Goal: Transaction & Acquisition: Subscribe to service/newsletter

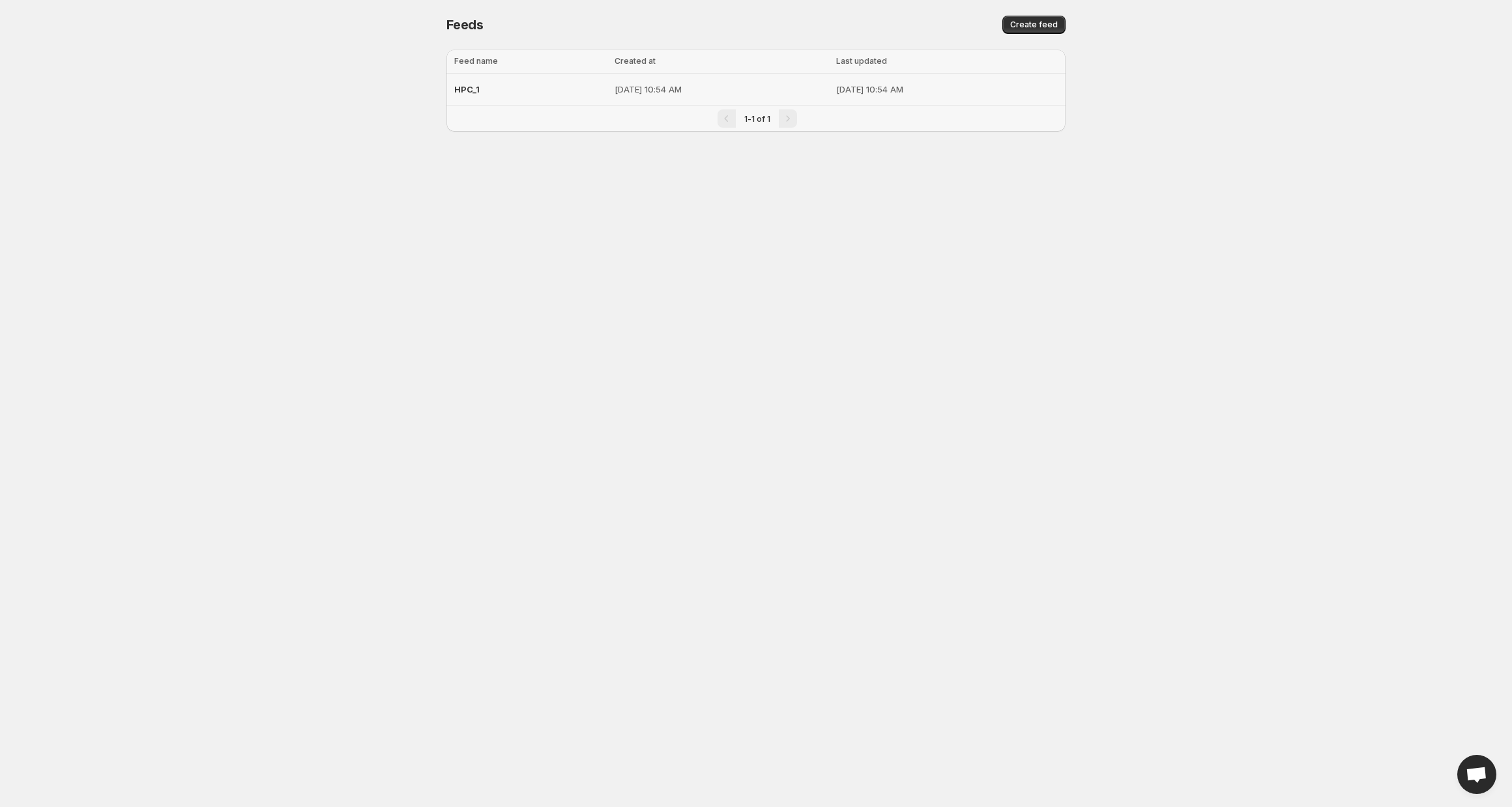
click at [615, 92] on p "Sep 12, 2025, 10:54 AM" at bounding box center [722, 90] width 214 height 13
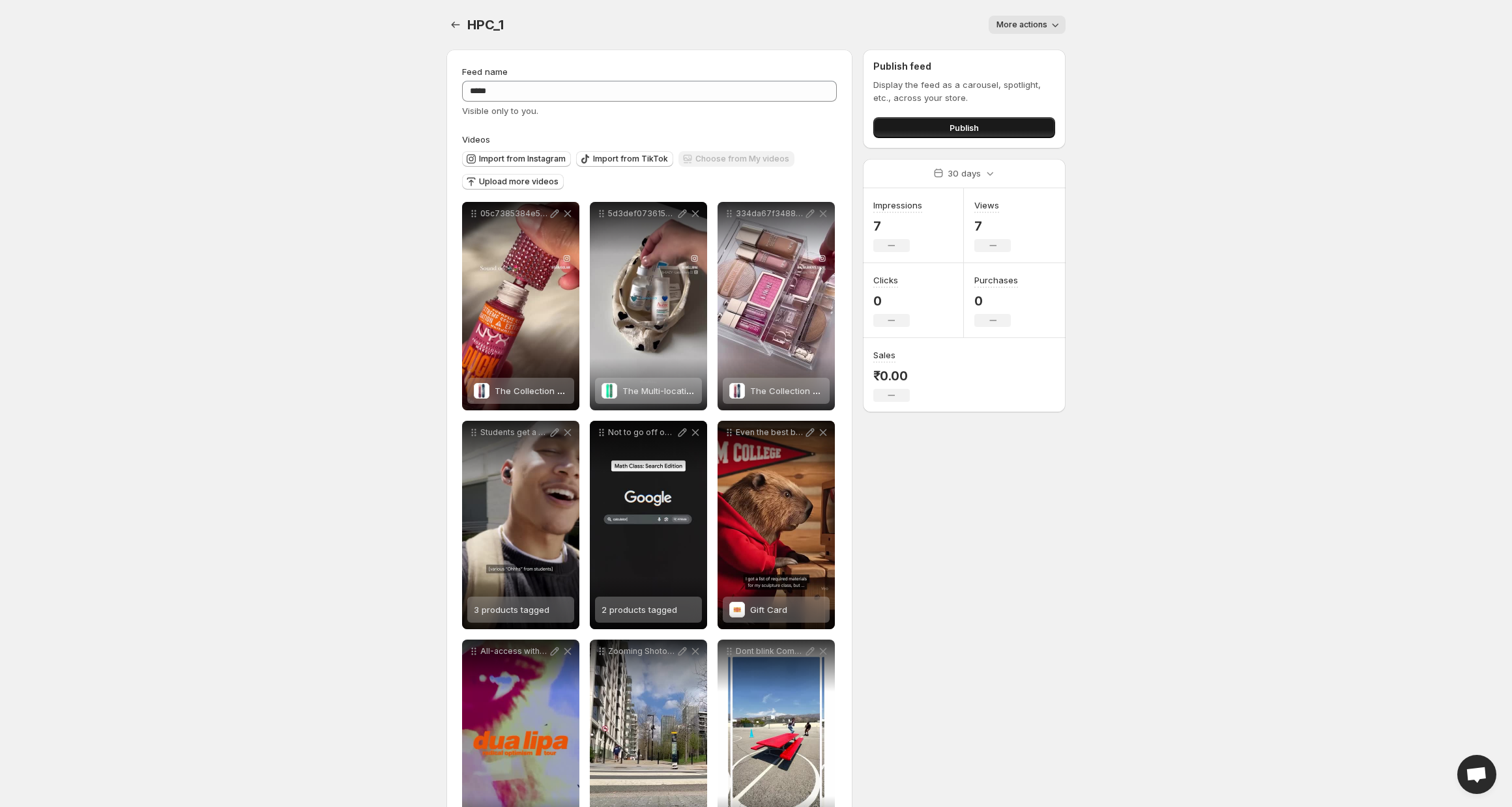
click at [994, 136] on button "Publish" at bounding box center [964, 128] width 182 height 21
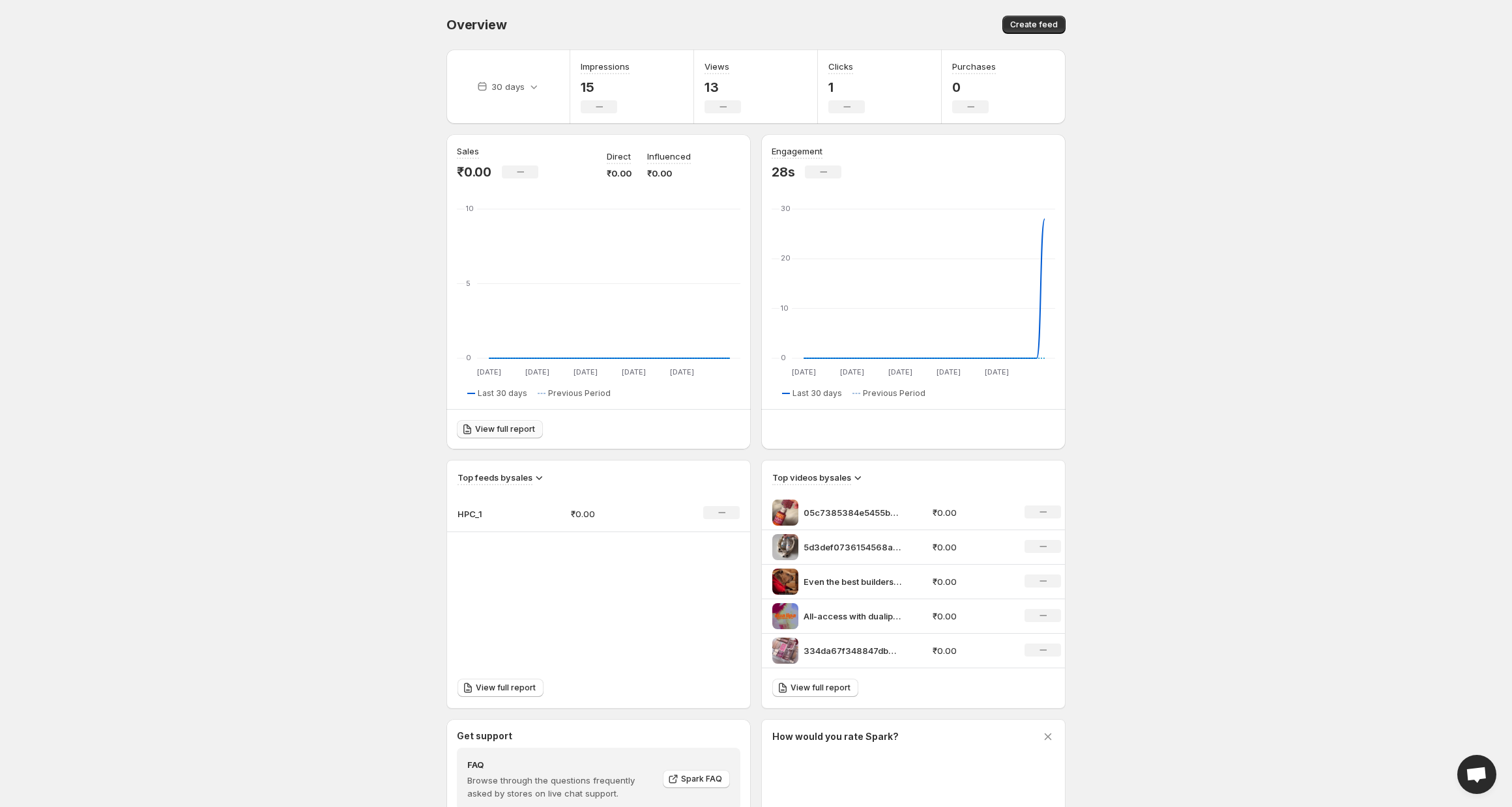
click at [494, 422] on link "View full report" at bounding box center [500, 430] width 86 height 18
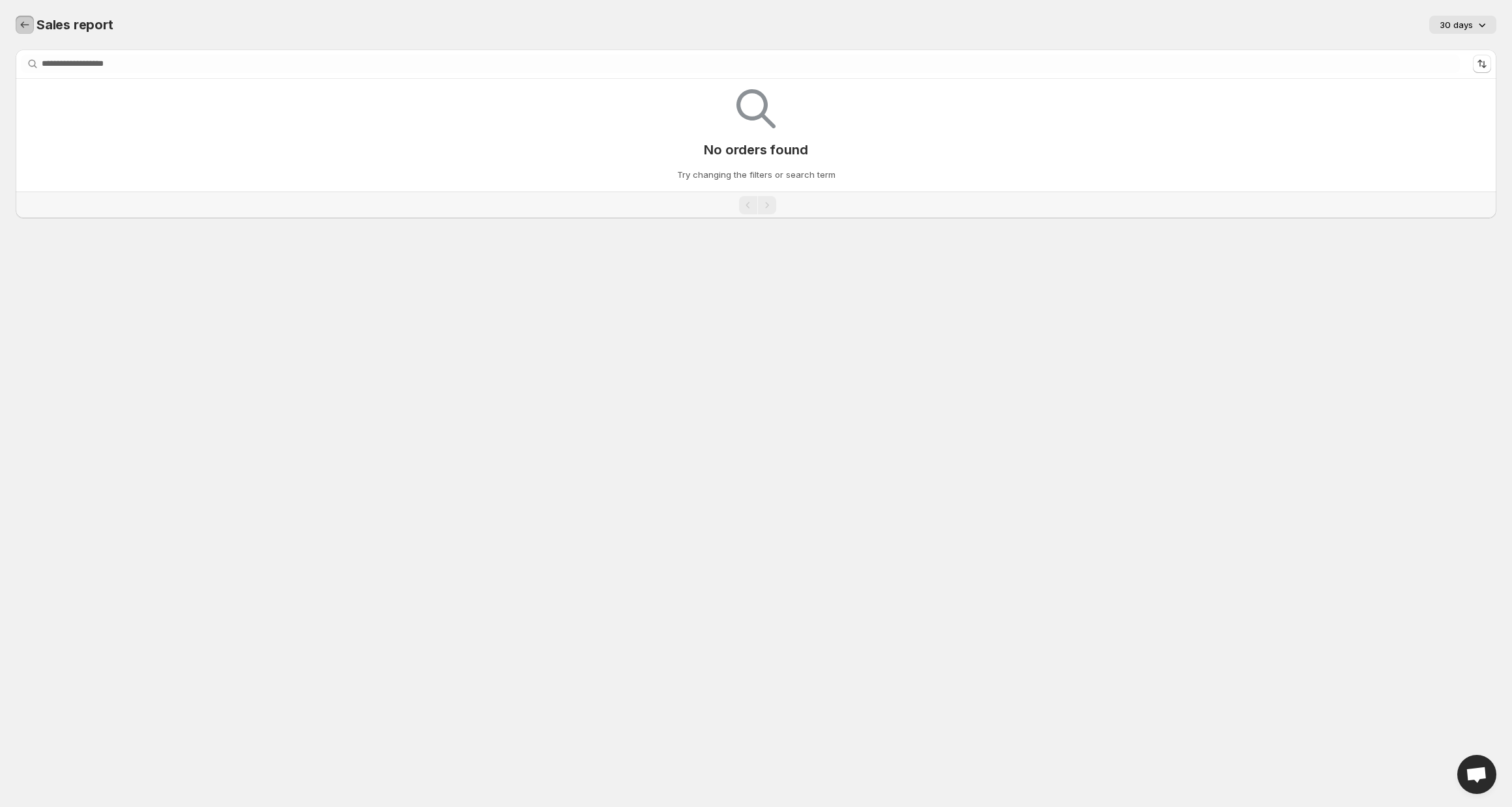
click at [24, 22] on icon "Sales report" at bounding box center [25, 25] width 13 height 13
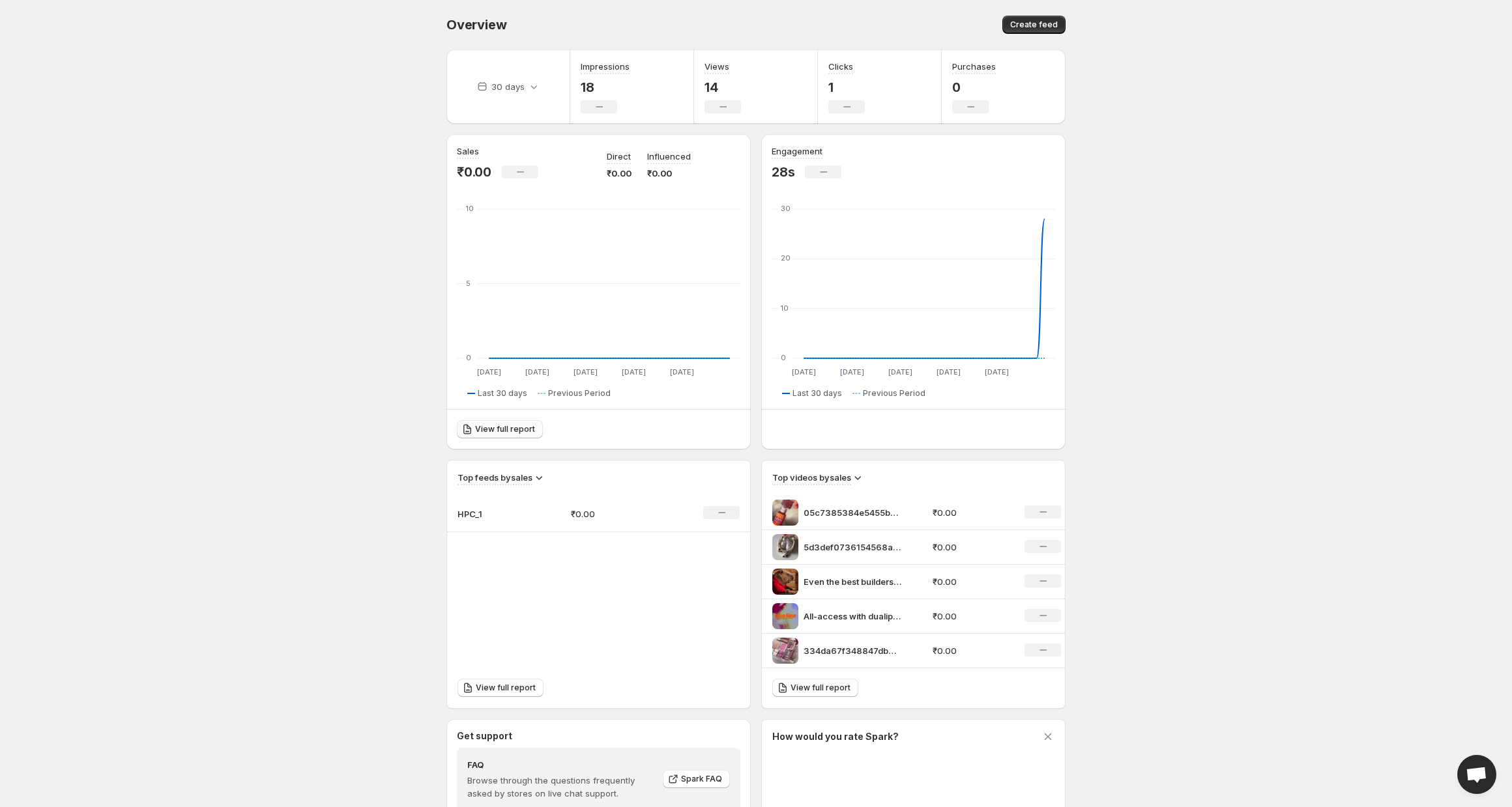
click at [500, 435] on link "View full report" at bounding box center [500, 430] width 86 height 18
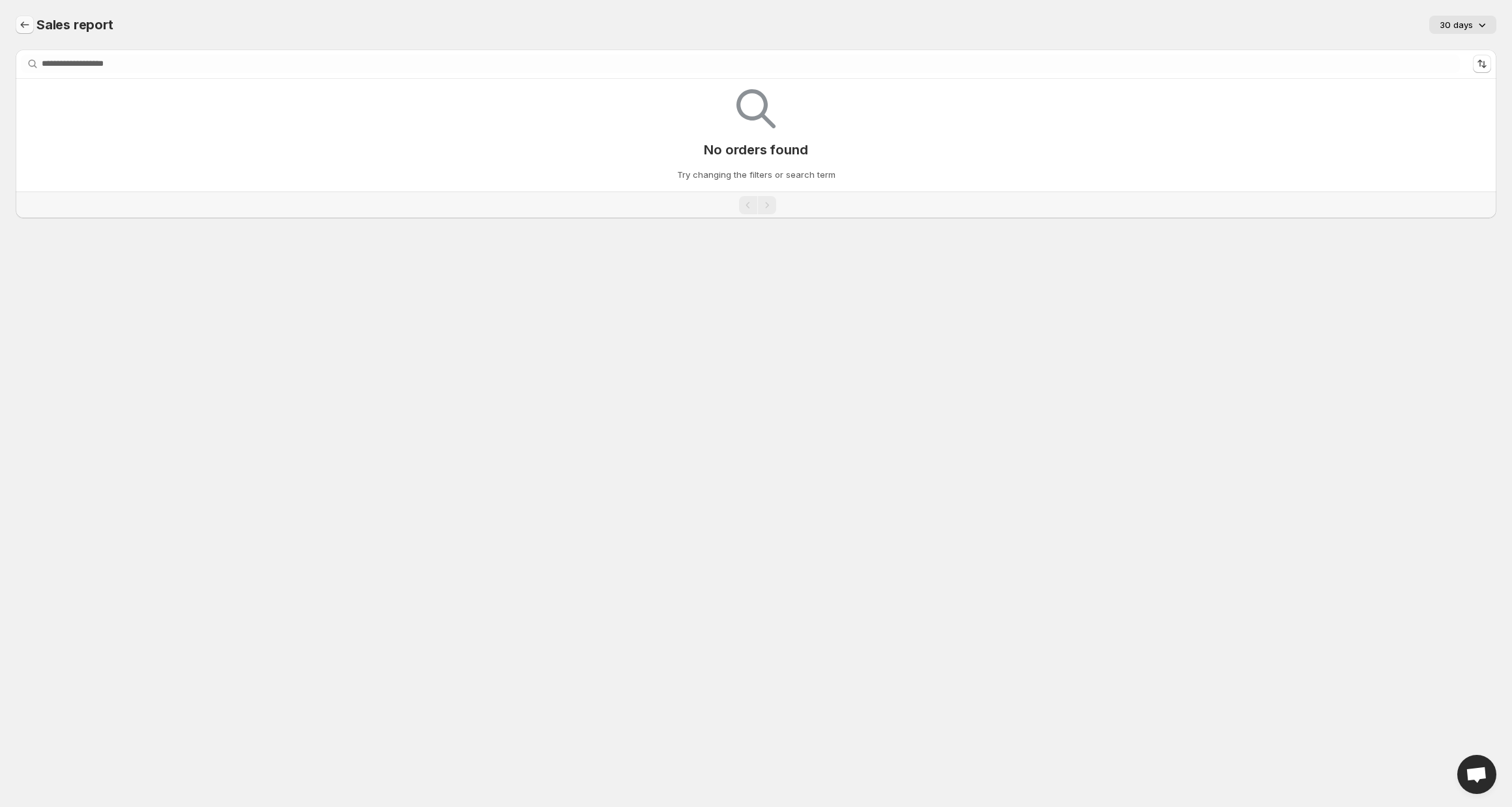
click at [28, 24] on icon "Sales report" at bounding box center [25, 25] width 13 height 13
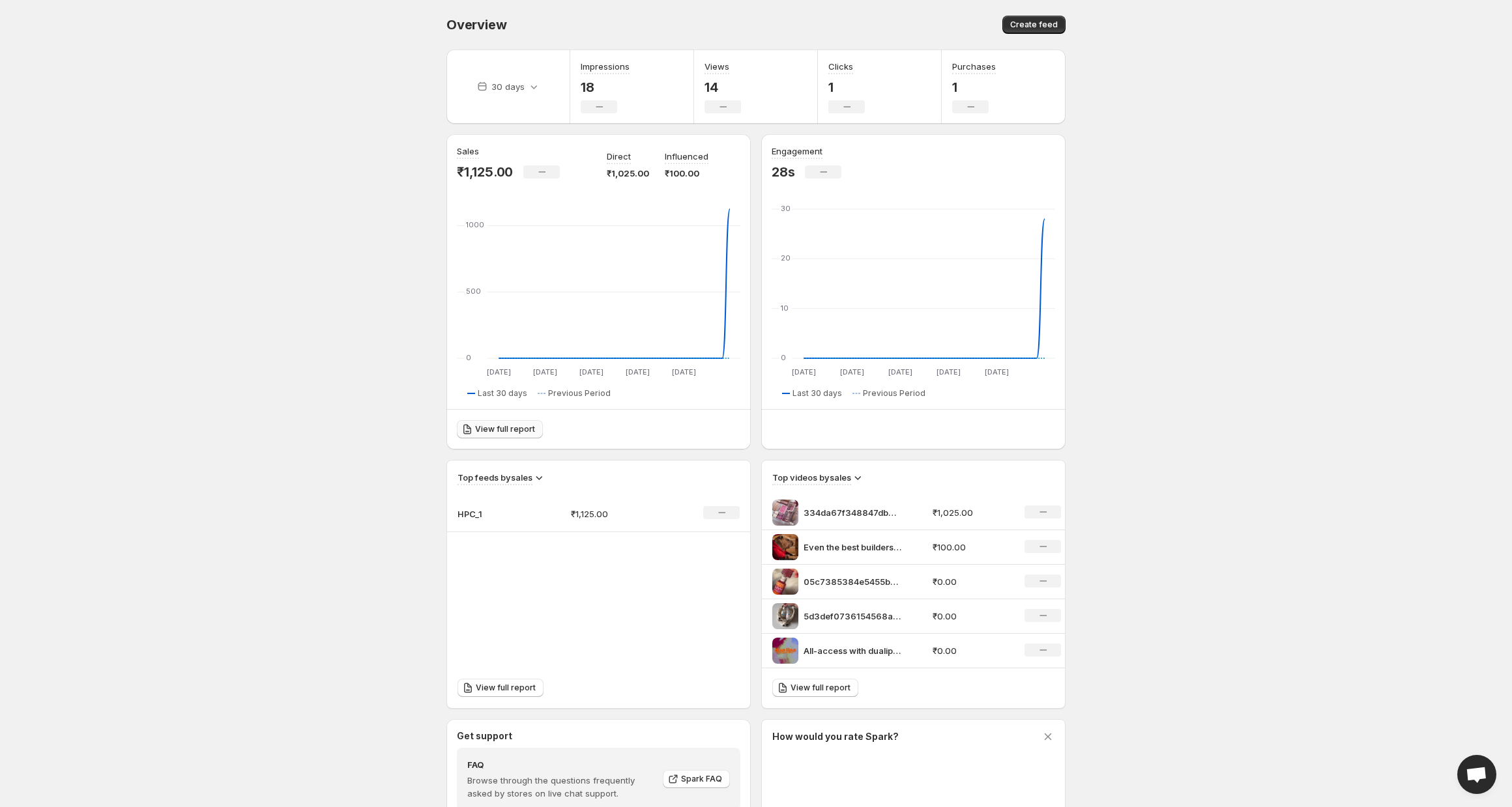
click at [498, 436] on link "View full report" at bounding box center [500, 430] width 86 height 18
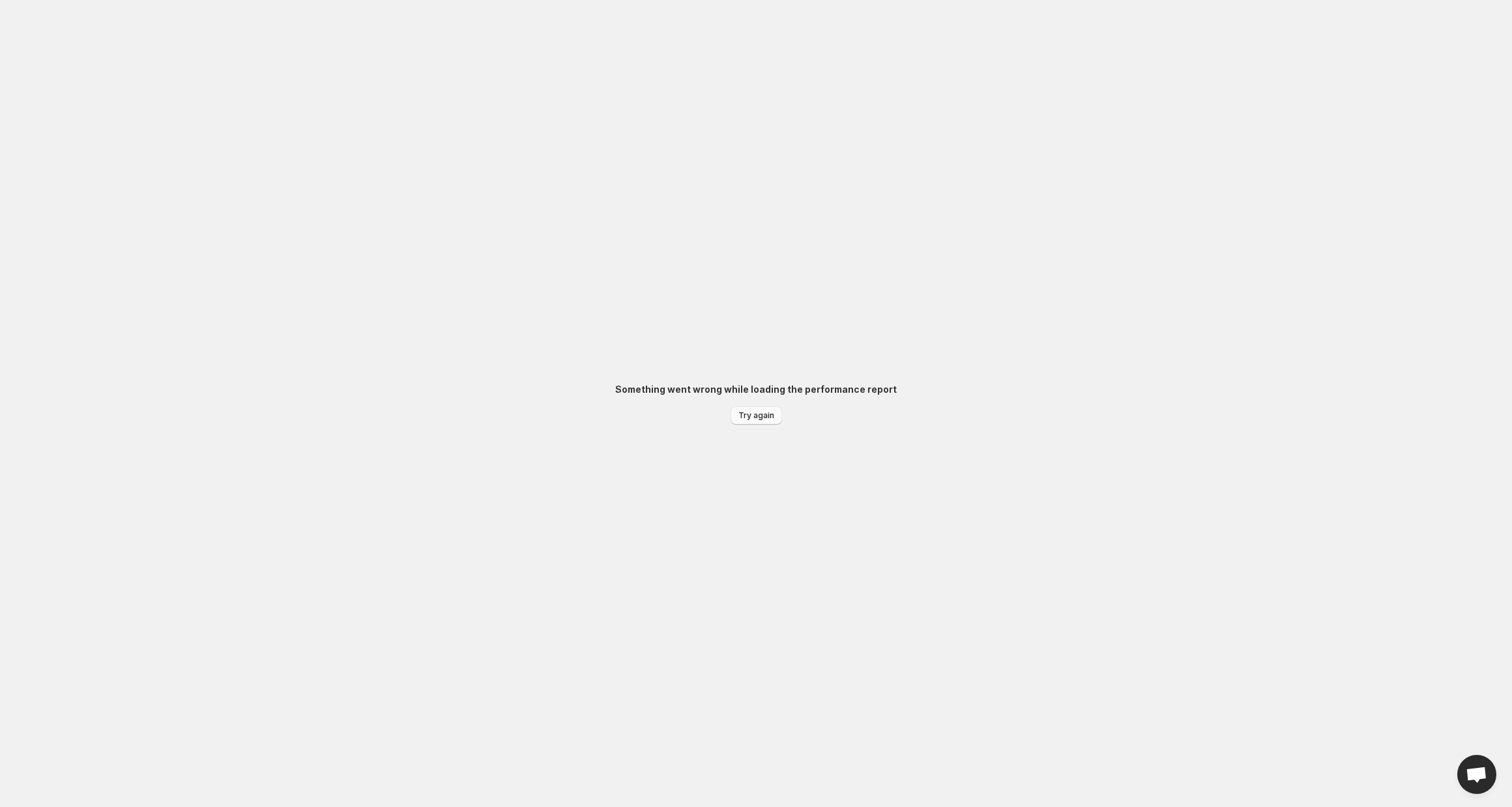
click at [758, 412] on span "Try again" at bounding box center [756, 416] width 36 height 11
click at [768, 418] on span "Try again" at bounding box center [756, 416] width 36 height 11
click at [545, 96] on div "HPC_1" at bounding box center [530, 90] width 152 height 24
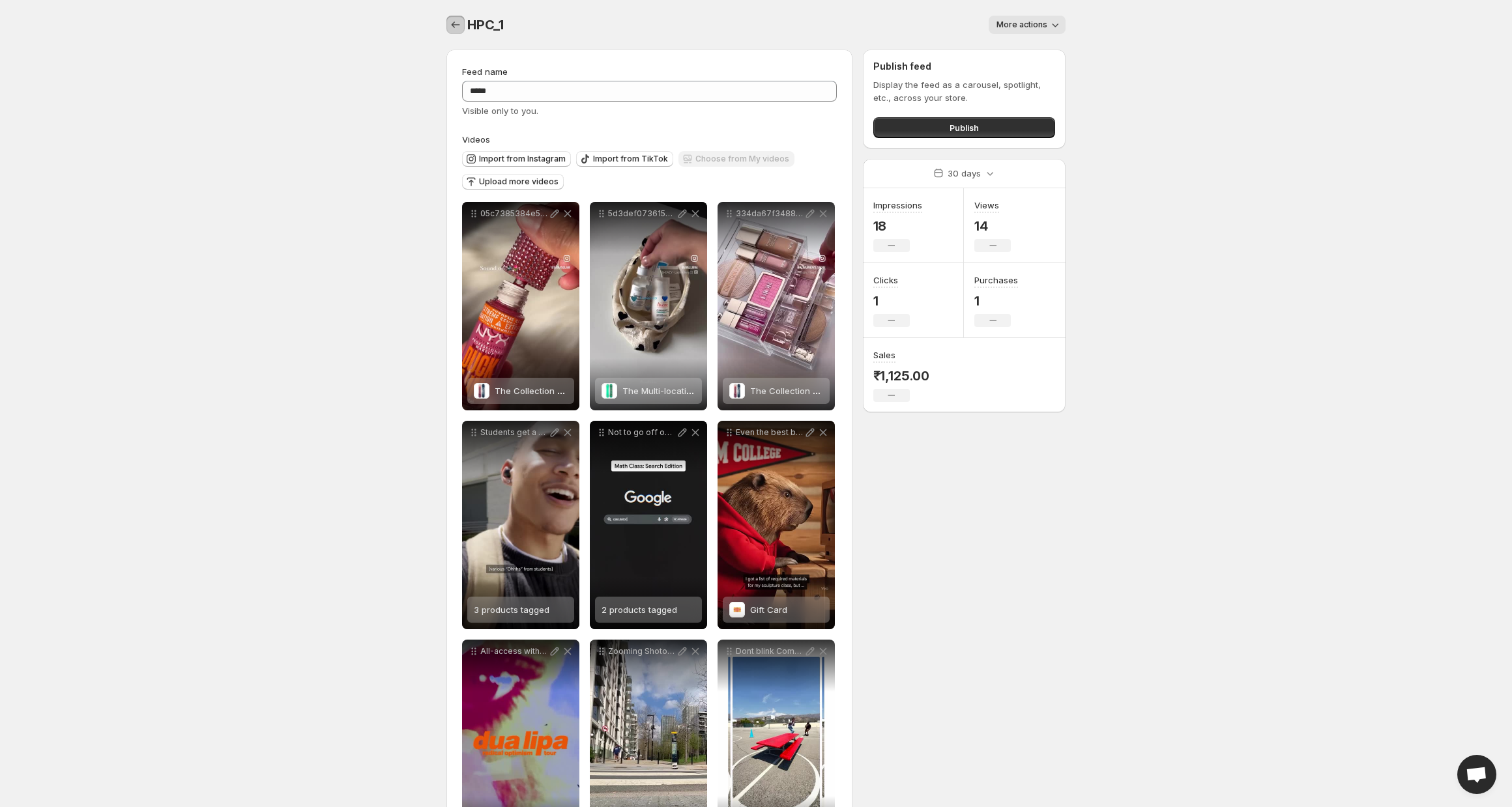
click at [461, 25] on icon "Settings" at bounding box center [455, 25] width 13 height 13
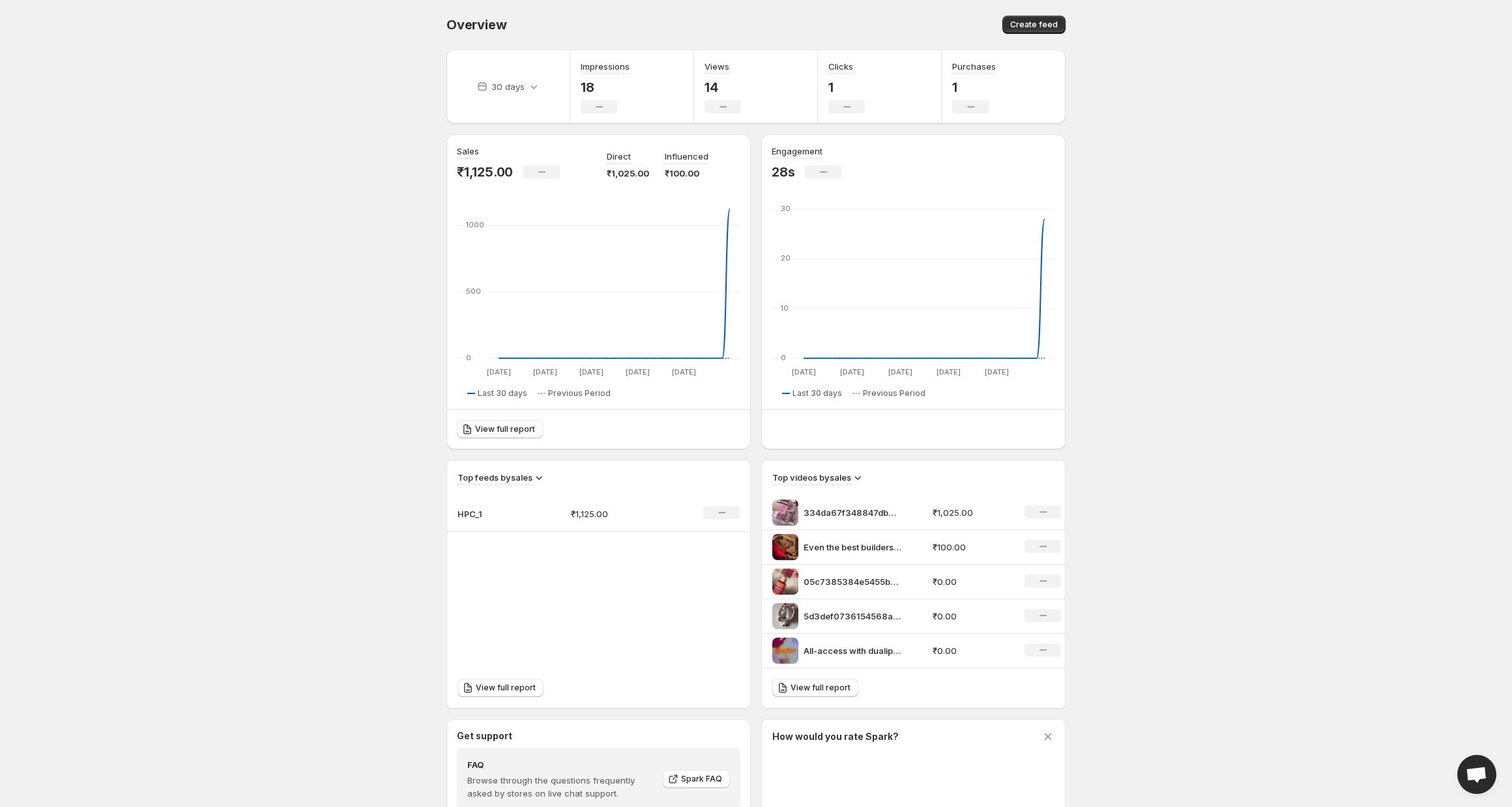
click at [502, 424] on link "View full report" at bounding box center [500, 430] width 86 height 18
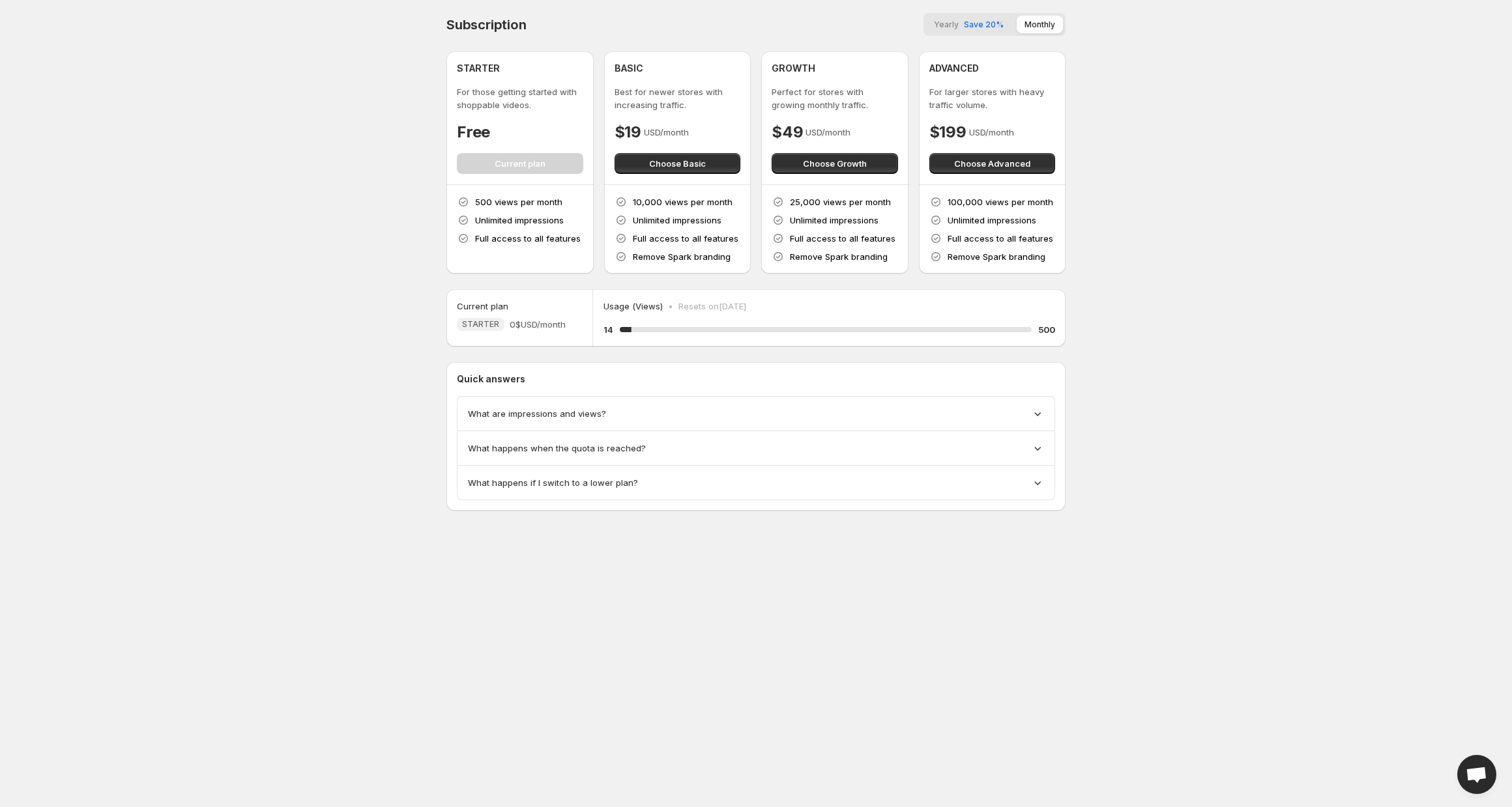
click at [991, 26] on span "Save 20%" at bounding box center [984, 24] width 40 height 10
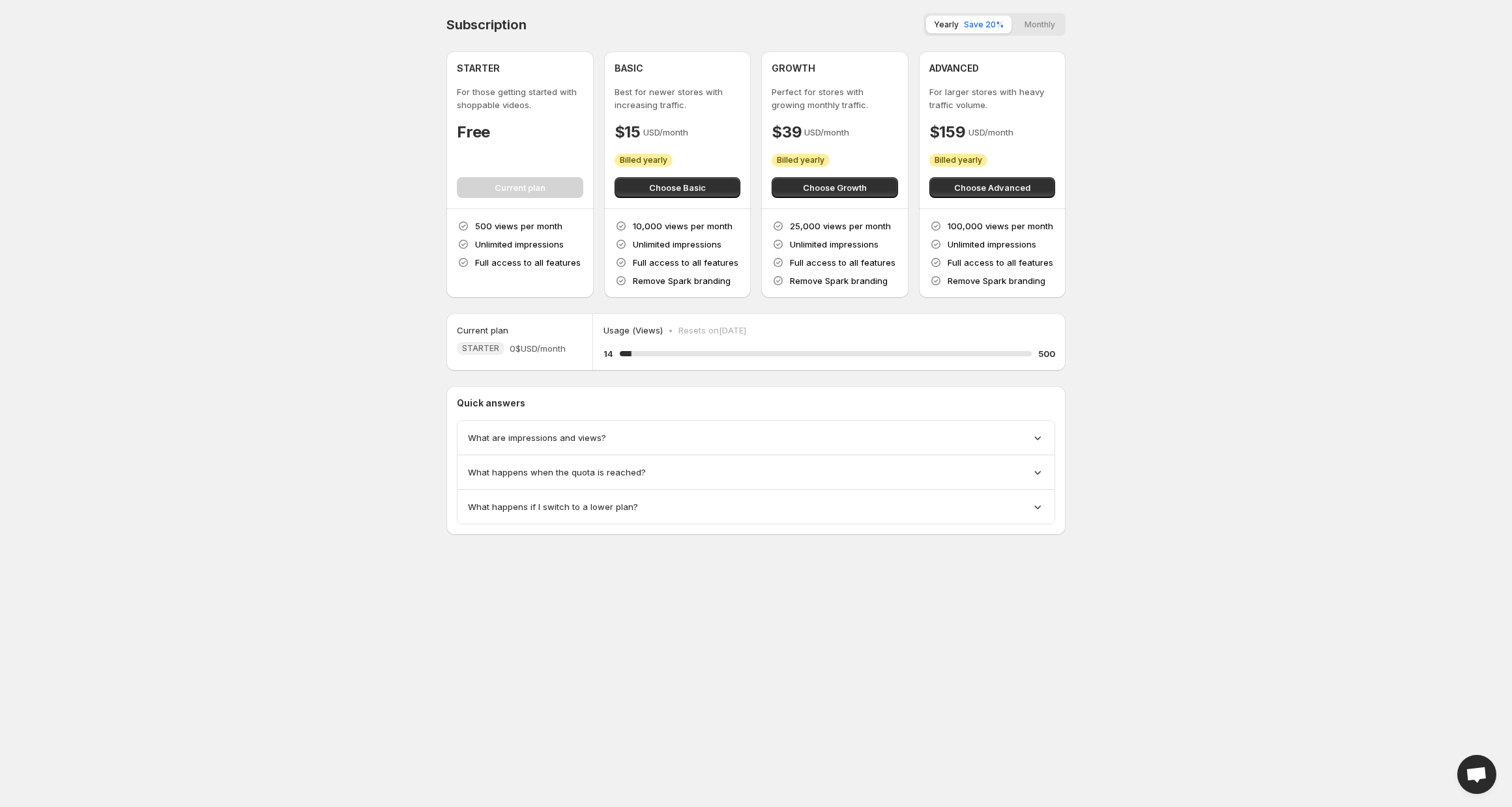
click at [1051, 29] on button "Monthly" at bounding box center [1040, 24] width 46 height 18
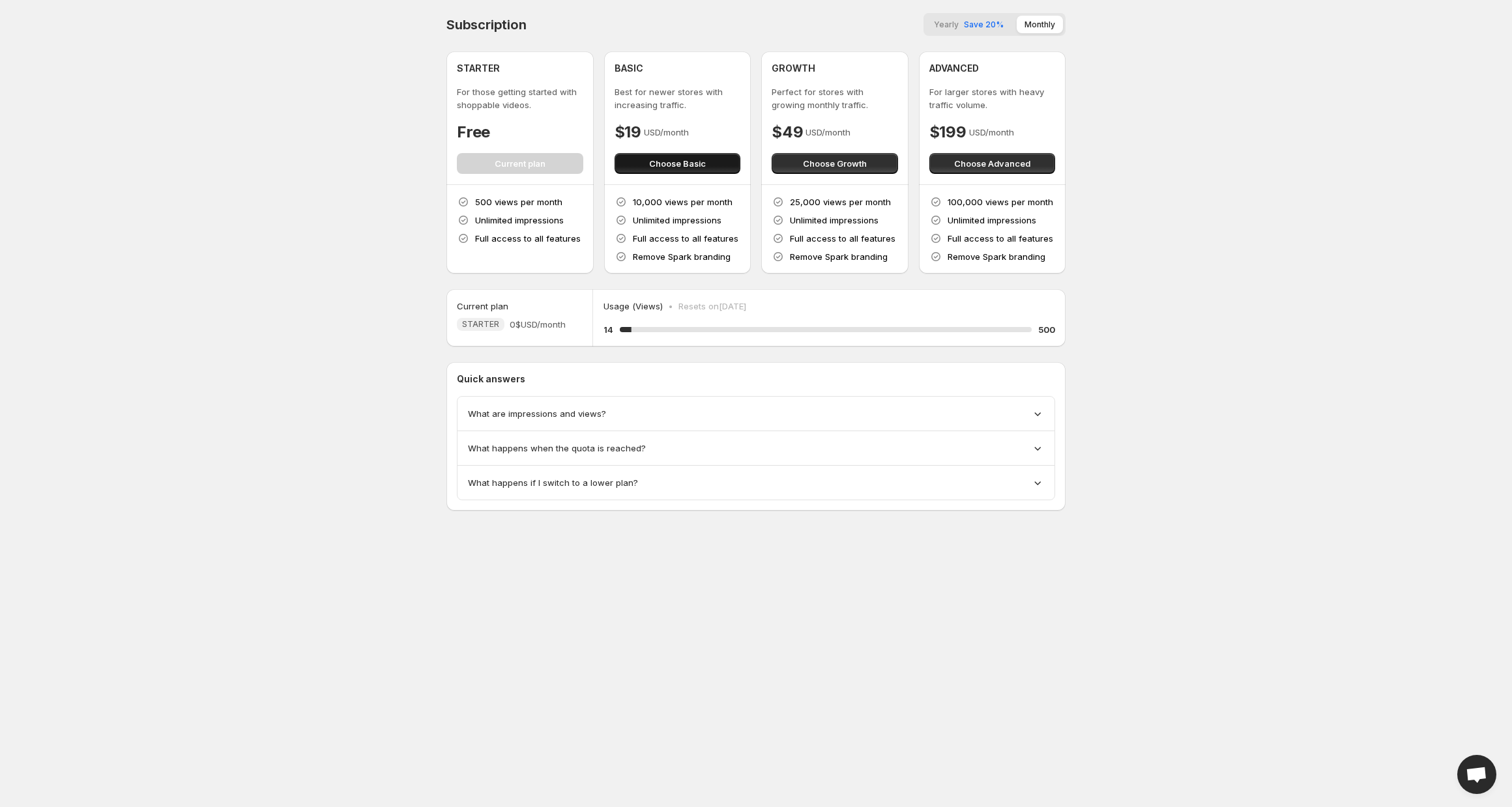
click at [725, 165] on button "Choose Basic" at bounding box center [678, 163] width 127 height 21
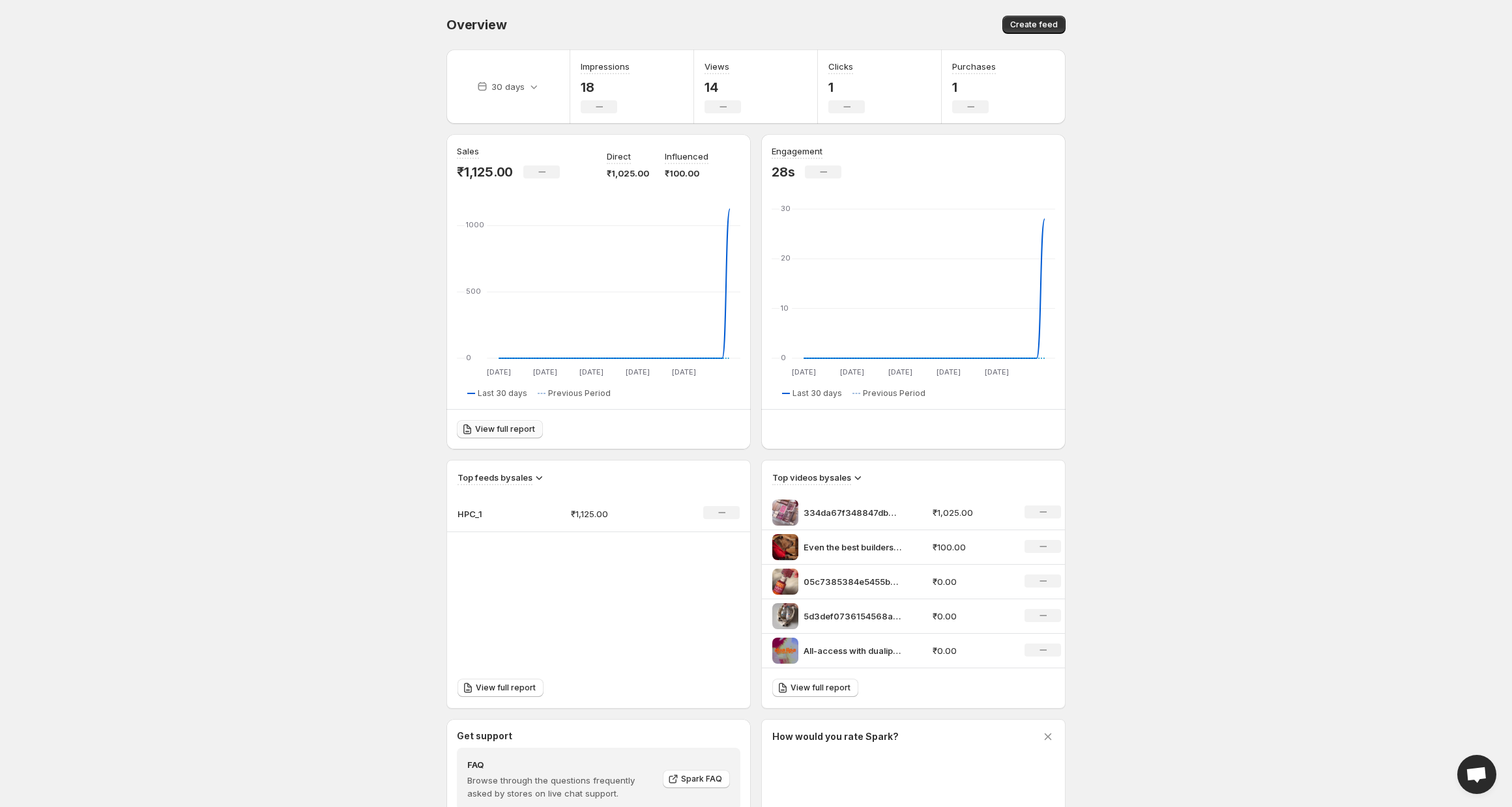
click at [480, 430] on span "View full report" at bounding box center [505, 430] width 60 height 11
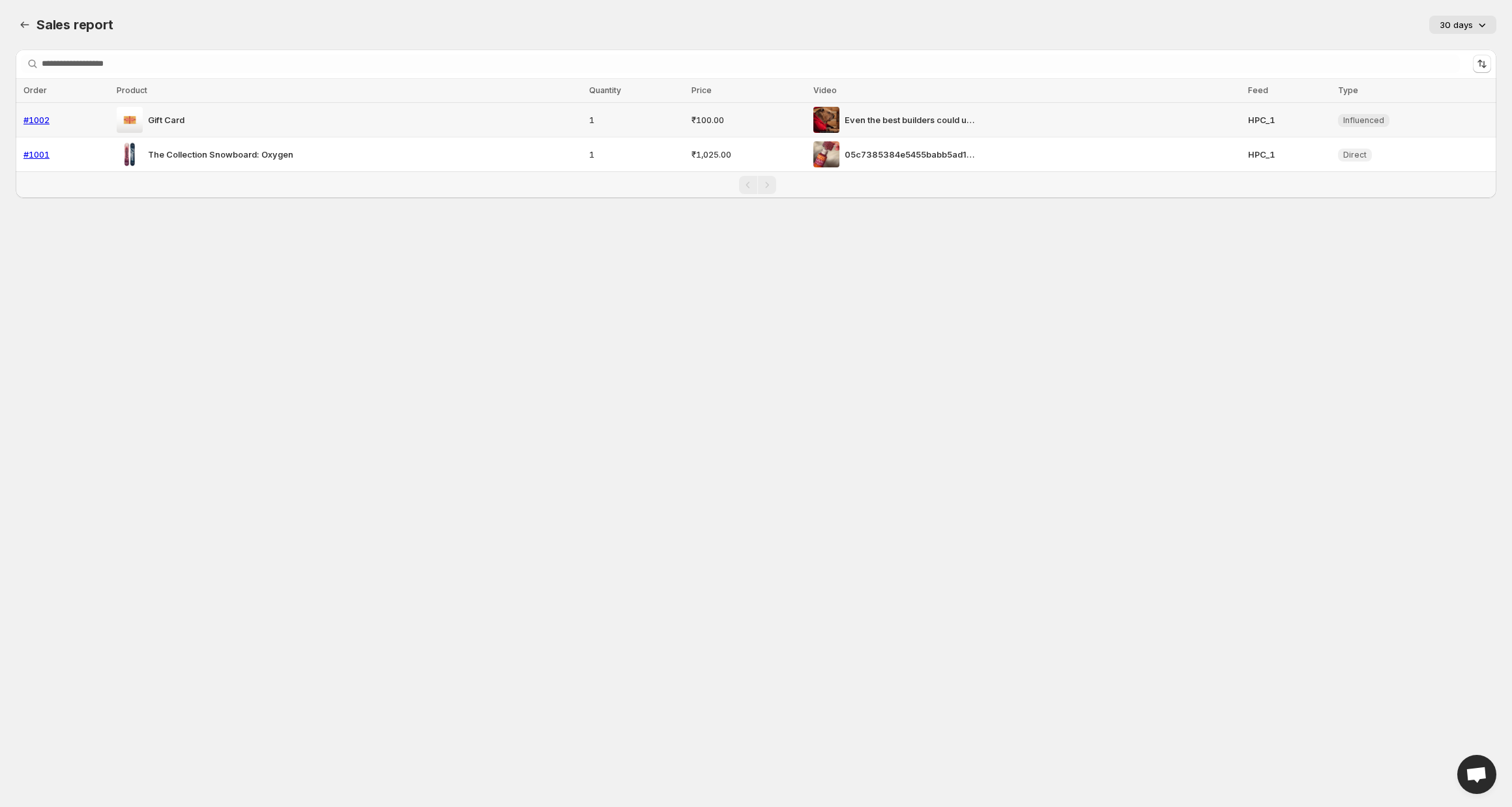
click at [34, 121] on link "#1002" at bounding box center [37, 120] width 26 height 11
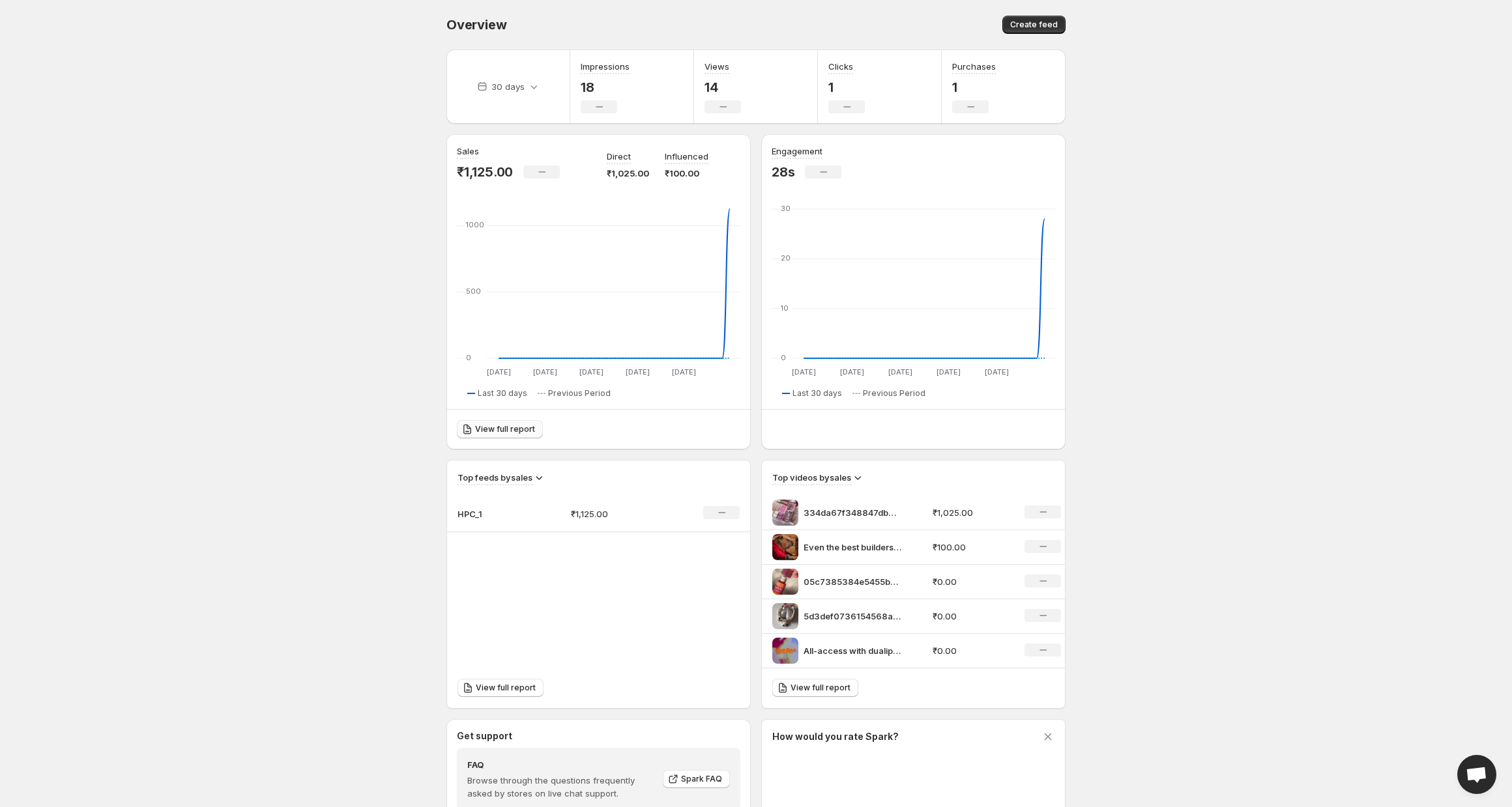
click at [487, 425] on span "View full report" at bounding box center [505, 430] width 60 height 11
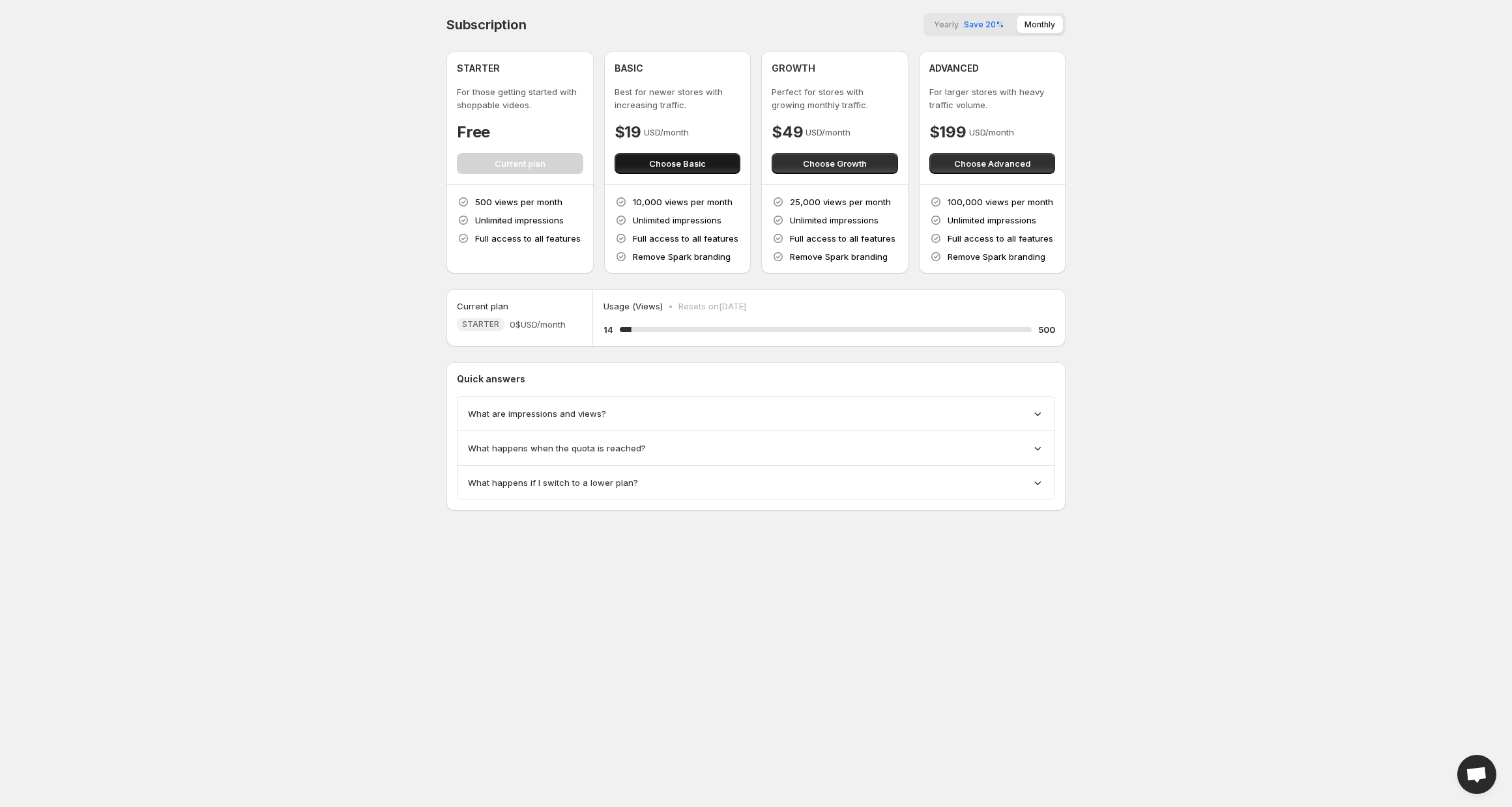
click at [689, 161] on span "Choose Basic" at bounding box center [678, 163] width 57 height 13
click at [697, 161] on span "Choose Basic" at bounding box center [678, 163] width 57 height 13
